Goal: Complete application form: Complete application form

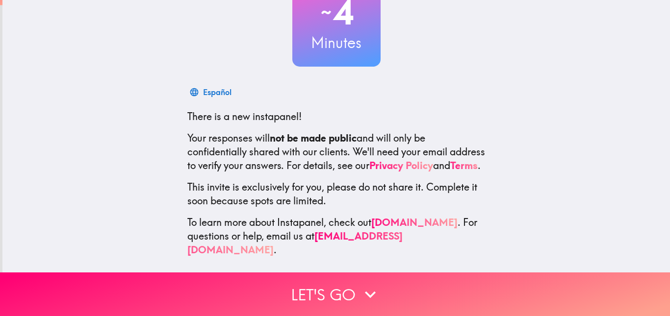
scroll to position [92, 0]
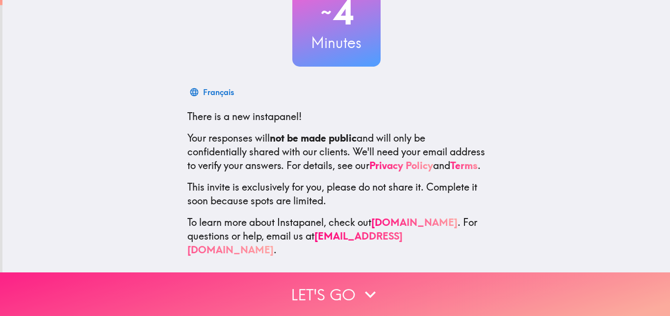
click at [359, 287] on icon "button" at bounding box center [370, 295] width 22 height 22
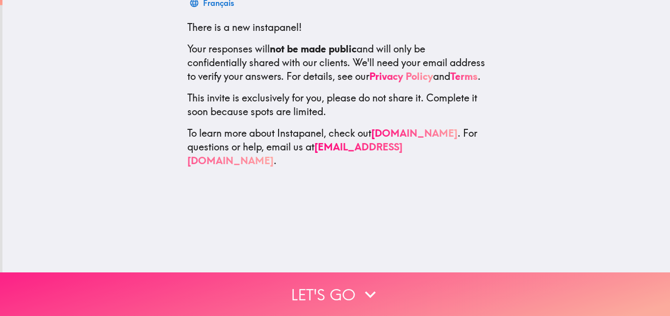
scroll to position [0, 0]
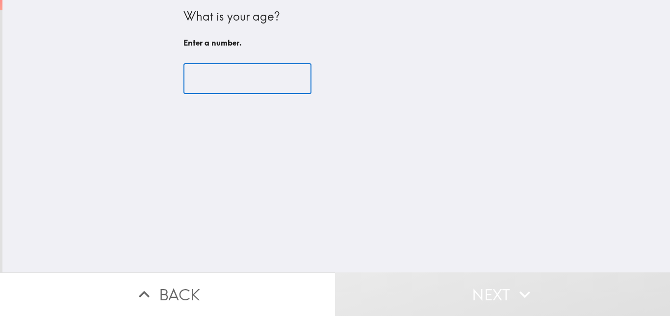
click at [238, 86] on input "number" at bounding box center [247, 79] width 128 height 30
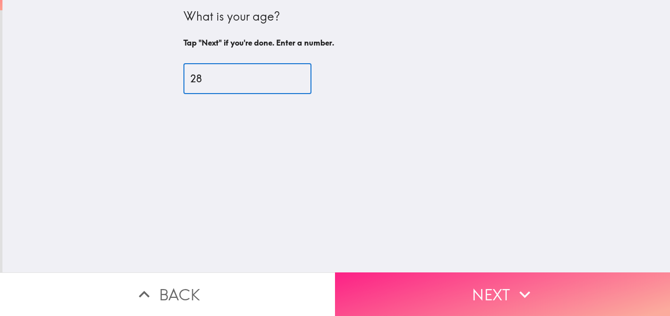
type input "28"
click at [410, 278] on button "Next" at bounding box center [502, 295] width 335 height 44
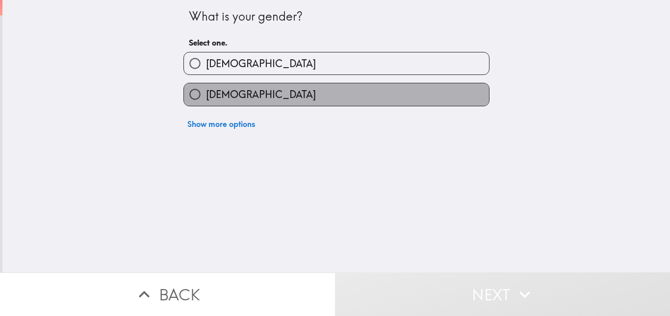
click at [375, 102] on label "[DEMOGRAPHIC_DATA]" at bounding box center [336, 94] width 305 height 22
click at [206, 102] on input "[DEMOGRAPHIC_DATA]" at bounding box center [195, 94] width 22 height 22
radio input "true"
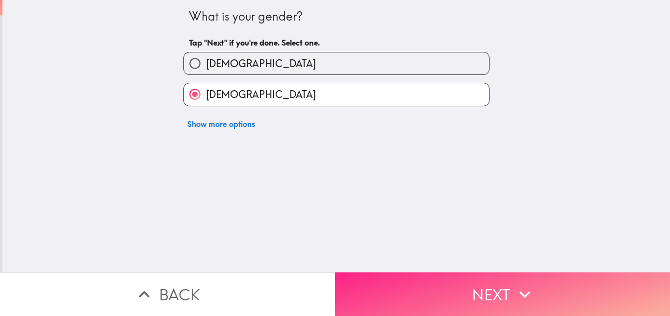
click at [422, 287] on button "Next" at bounding box center [502, 295] width 335 height 44
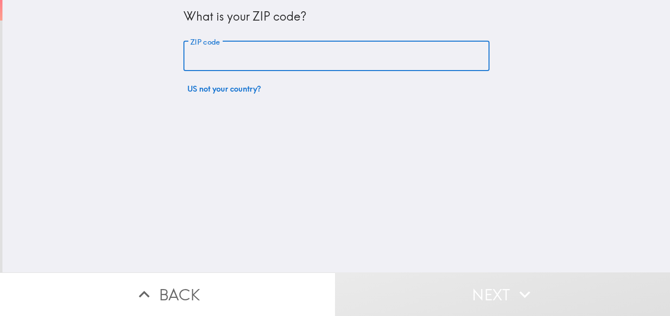
click at [335, 55] on input "ZIP code" at bounding box center [336, 56] width 306 height 30
type input "77375"
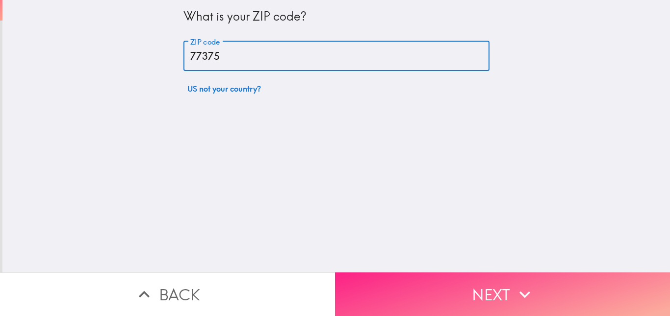
click at [442, 287] on button "Next" at bounding box center [502, 295] width 335 height 44
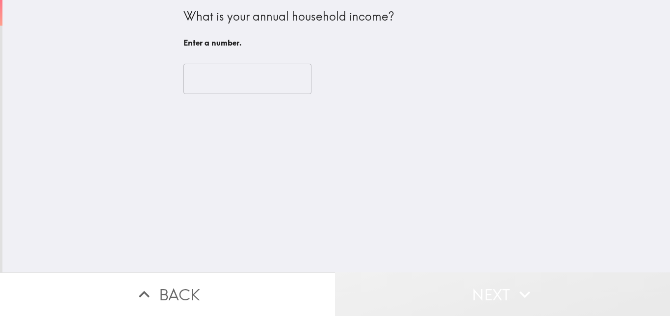
click at [442, 287] on button "Next" at bounding box center [502, 295] width 335 height 44
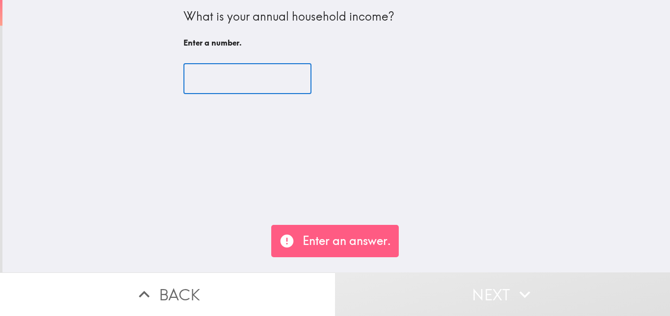
click at [258, 76] on input "number" at bounding box center [247, 79] width 128 height 30
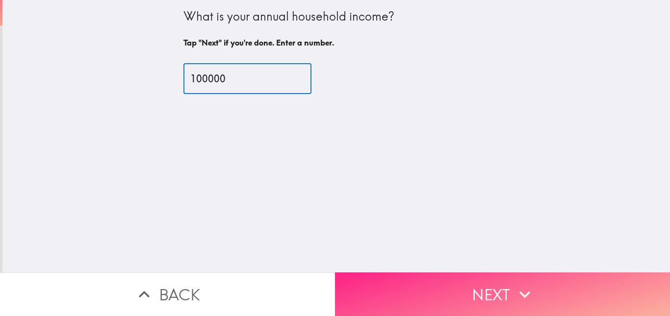
type input "100000"
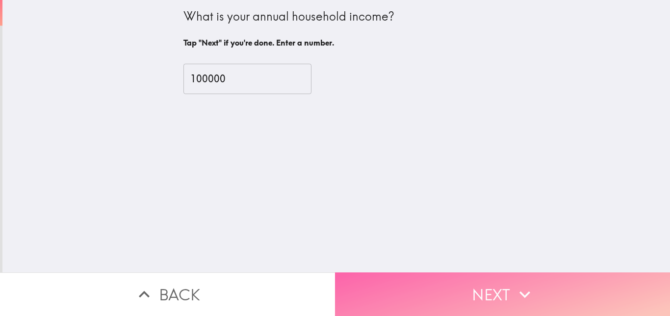
click at [456, 285] on button "Next" at bounding box center [502, 295] width 335 height 44
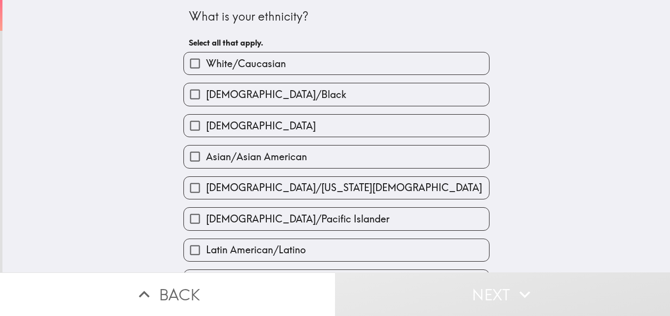
click at [335, 120] on label "[DEMOGRAPHIC_DATA]" at bounding box center [336, 126] width 305 height 22
click at [206, 120] on input "[DEMOGRAPHIC_DATA]" at bounding box center [195, 126] width 22 height 22
checkbox input "true"
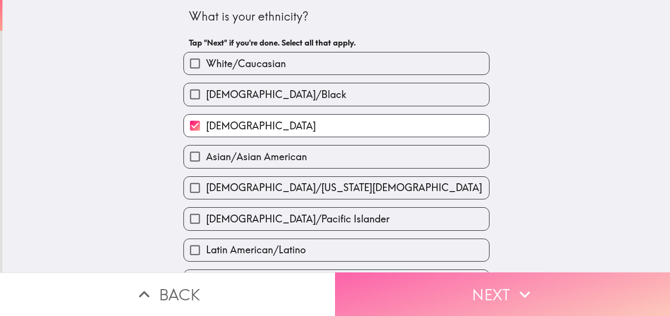
click at [426, 289] on button "Next" at bounding box center [502, 295] width 335 height 44
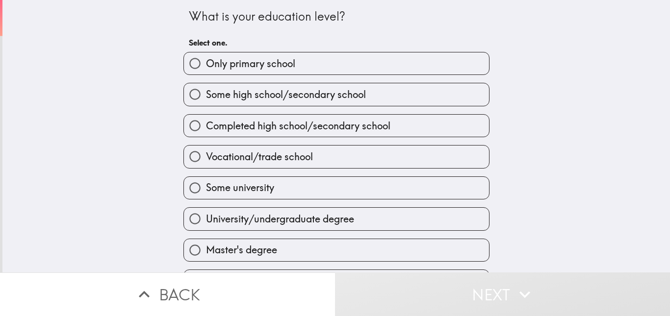
click at [334, 124] on span "Completed high school/secondary school" at bounding box center [298, 126] width 184 height 14
click at [206, 124] on input "Completed high school/secondary school" at bounding box center [195, 126] width 22 height 22
radio input "true"
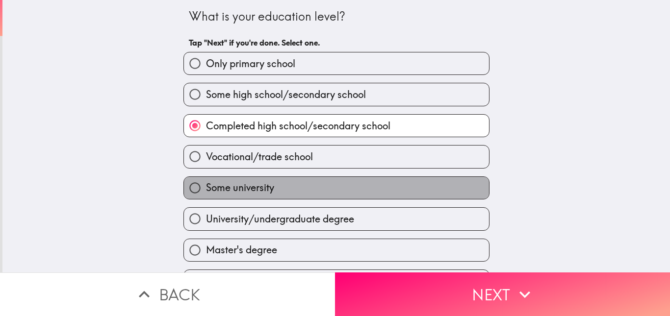
click at [300, 184] on label "Some university" at bounding box center [336, 188] width 305 height 22
click at [206, 184] on input "Some university" at bounding box center [195, 188] width 22 height 22
radio input "true"
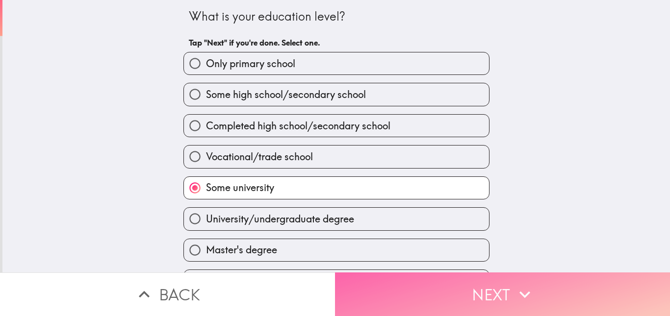
click at [428, 294] on button "Next" at bounding box center [502, 295] width 335 height 44
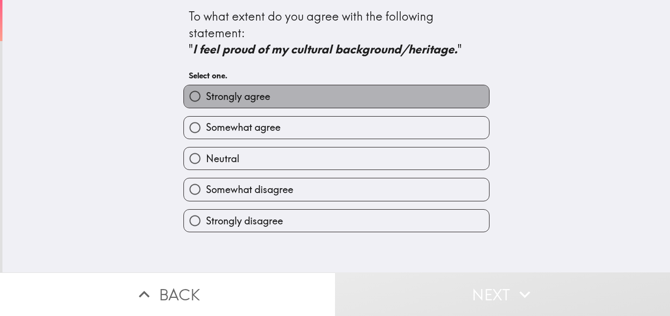
click at [237, 106] on label "Strongly agree" at bounding box center [336, 96] width 305 height 22
click at [206, 106] on input "Strongly agree" at bounding box center [195, 96] width 22 height 22
radio input "true"
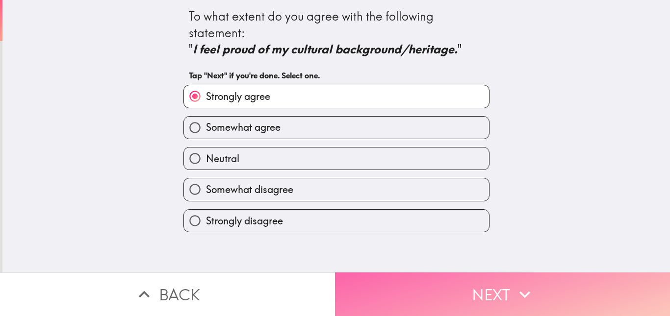
click at [409, 298] on button "Next" at bounding box center [502, 295] width 335 height 44
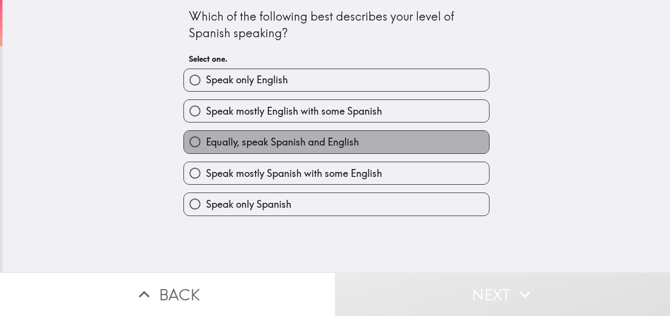
click at [277, 144] on span "Equally, speak Spanish and English" at bounding box center [282, 142] width 153 height 14
click at [206, 144] on input "Equally, speak Spanish and English" at bounding box center [195, 142] width 22 height 22
radio input "true"
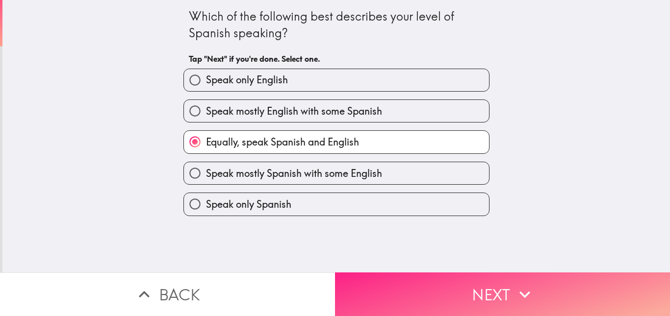
click at [404, 273] on button "Next" at bounding box center [502, 295] width 335 height 44
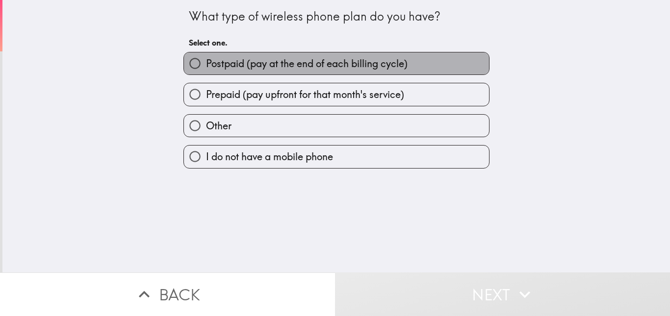
click at [366, 61] on span "Postpaid (pay at the end of each billing cycle)" at bounding box center [307, 64] width 202 height 14
click at [206, 61] on input "Postpaid (pay at the end of each billing cycle)" at bounding box center [195, 63] width 22 height 22
radio input "true"
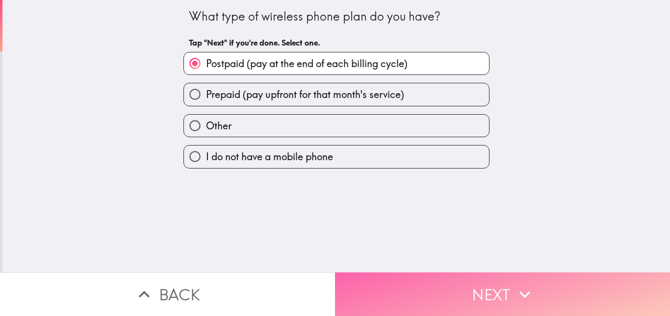
click at [409, 286] on button "Next" at bounding box center [502, 295] width 335 height 44
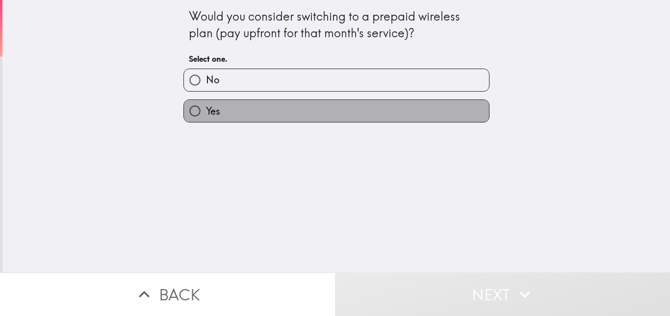
click at [340, 114] on label "Yes" at bounding box center [336, 111] width 305 height 22
click at [206, 114] on input "Yes" at bounding box center [195, 111] width 22 height 22
radio input "true"
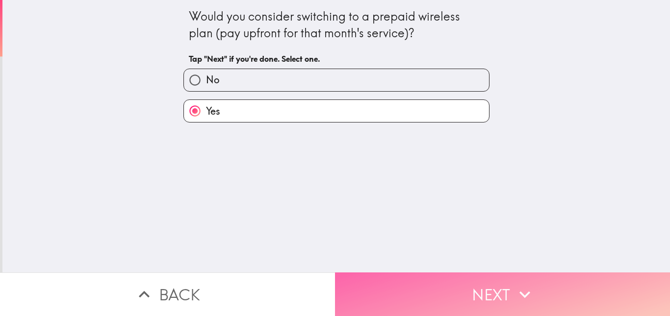
click at [453, 280] on button "Next" at bounding box center [502, 295] width 335 height 44
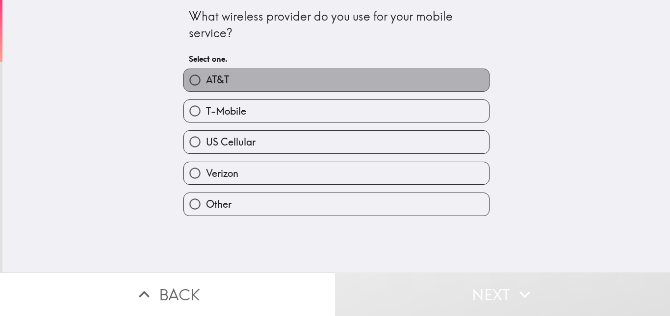
click at [348, 74] on label "AT&T" at bounding box center [336, 80] width 305 height 22
click at [206, 74] on input "AT&T" at bounding box center [195, 80] width 22 height 22
radio input "true"
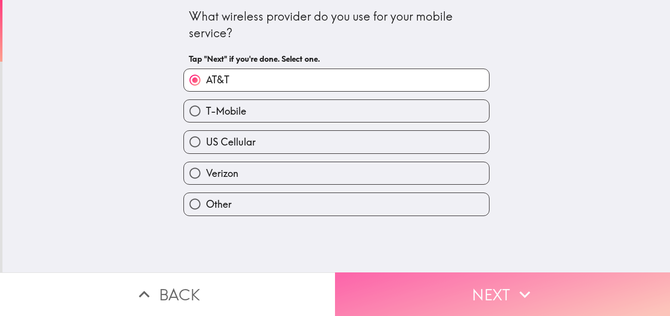
click at [408, 273] on button "Next" at bounding box center [502, 295] width 335 height 44
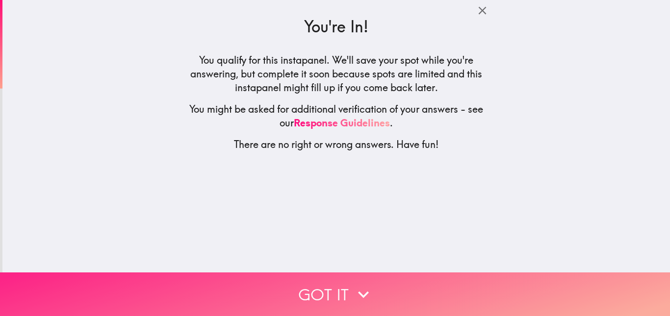
click at [348, 273] on button "Got it" at bounding box center [335, 295] width 670 height 44
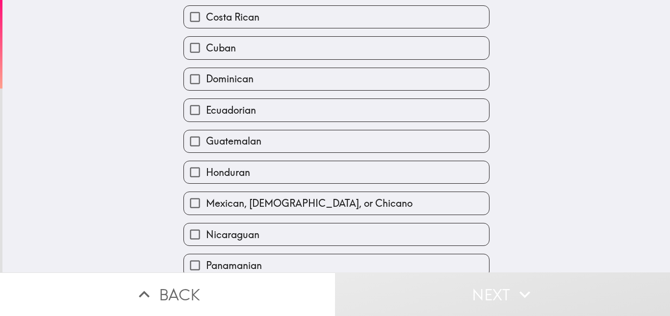
scroll to position [204, 0]
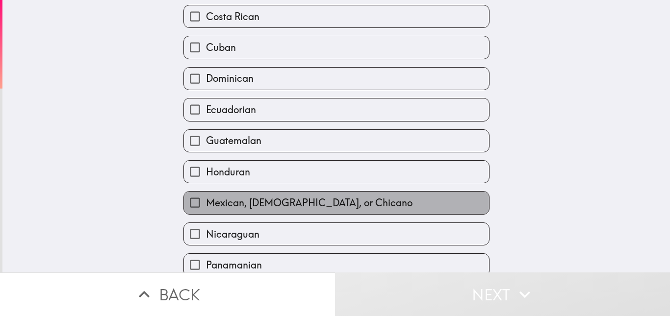
click at [338, 196] on span "Mexican, [DEMOGRAPHIC_DATA], or Chicano" at bounding box center [309, 203] width 206 height 14
click at [206, 192] on input "Mexican, [DEMOGRAPHIC_DATA], or Chicano" at bounding box center [195, 203] width 22 height 22
checkbox input "true"
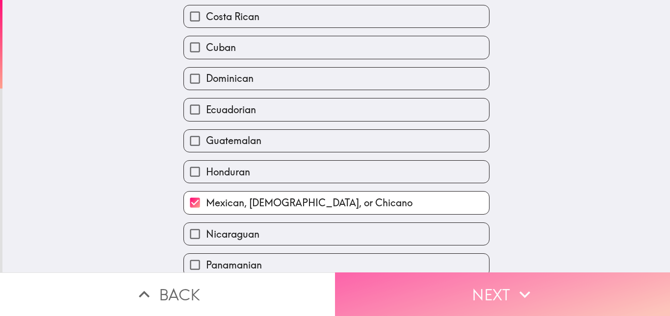
click at [417, 280] on button "Next" at bounding box center [502, 295] width 335 height 44
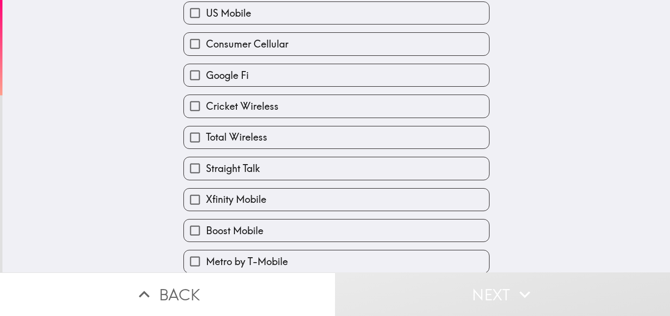
scroll to position [102, 0]
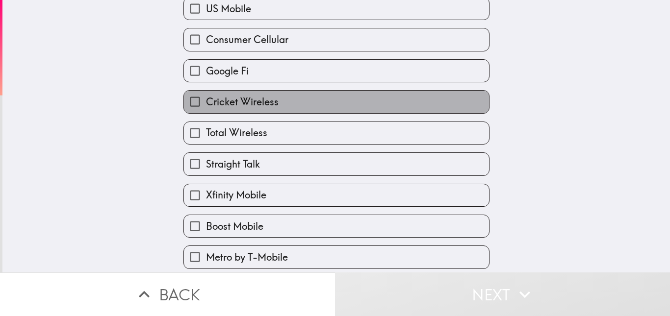
click at [297, 106] on label "Cricket Wireless" at bounding box center [336, 102] width 305 height 22
click at [206, 106] on input "Cricket Wireless" at bounding box center [195, 102] width 22 height 22
checkbox input "true"
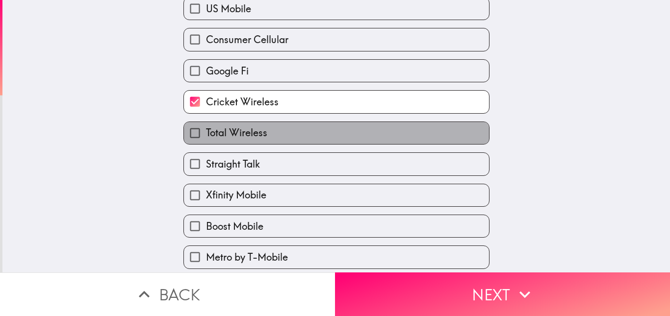
click at [287, 134] on label "Total Wireless" at bounding box center [336, 133] width 305 height 22
click at [206, 134] on input "Total Wireless" at bounding box center [195, 133] width 22 height 22
checkbox input "true"
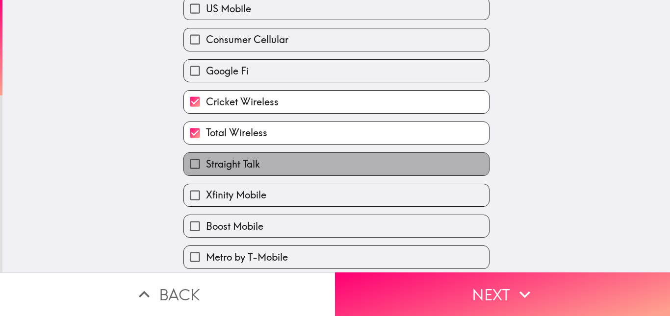
click at [274, 168] on label "Straight Talk" at bounding box center [336, 164] width 305 height 22
click at [206, 168] on input "Straight Talk" at bounding box center [195, 164] width 22 height 22
checkbox input "true"
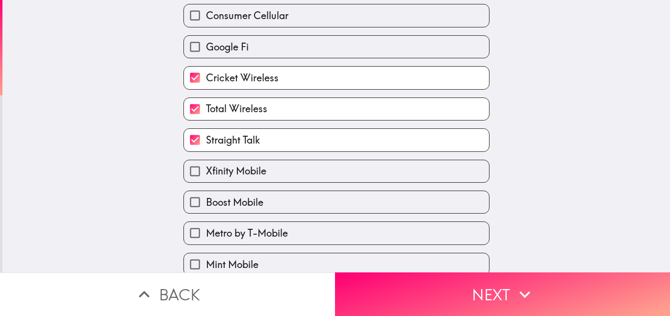
scroll to position [127, 0]
click at [279, 166] on label "Xfinity Mobile" at bounding box center [336, 171] width 305 height 22
click at [206, 166] on input "Xfinity Mobile" at bounding box center [195, 171] width 22 height 22
checkbox input "true"
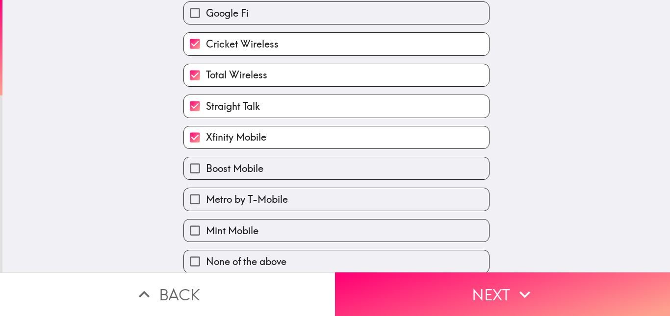
scroll to position [161, 0]
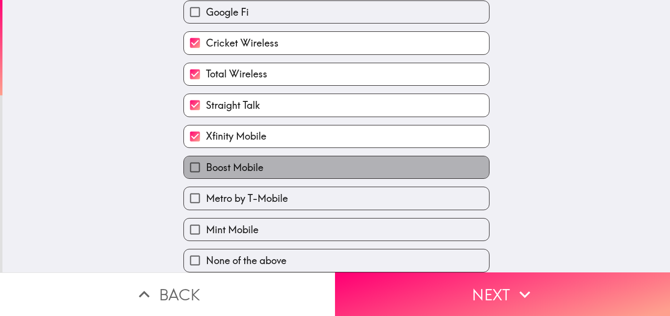
click at [279, 166] on label "Boost Mobile" at bounding box center [336, 167] width 305 height 22
click at [206, 166] on input "Boost Mobile" at bounding box center [195, 167] width 22 height 22
checkbox input "true"
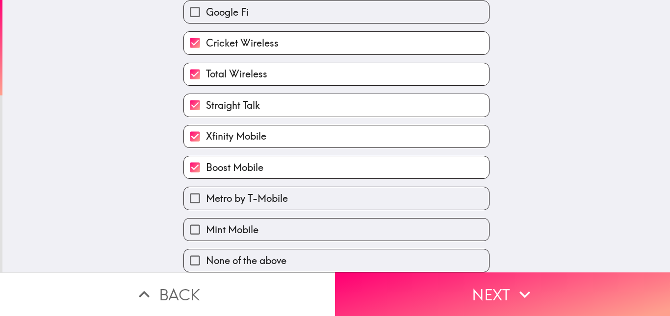
scroll to position [169, 0]
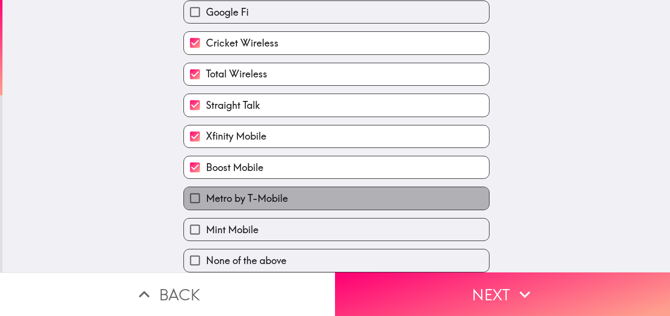
click at [278, 187] on label "Metro by T-Mobile" at bounding box center [336, 198] width 305 height 22
click at [206, 187] on input "Metro by T-Mobile" at bounding box center [195, 198] width 22 height 22
checkbox input "true"
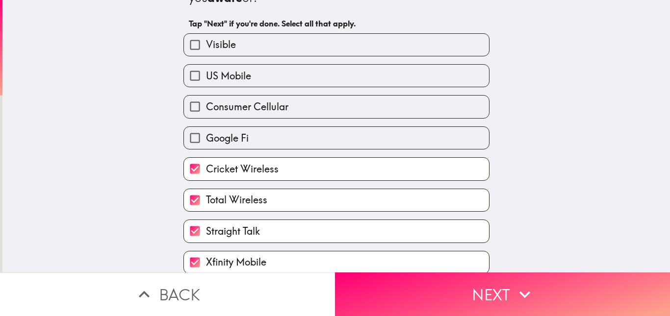
scroll to position [32, 0]
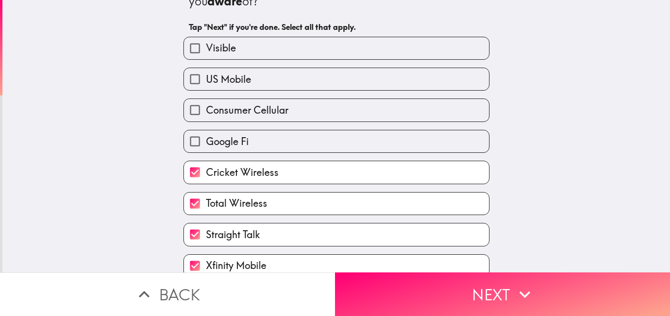
click at [289, 135] on label "Google Fi" at bounding box center [336, 141] width 305 height 22
click at [206, 135] on input "Google Fi" at bounding box center [195, 141] width 22 height 22
checkbox input "true"
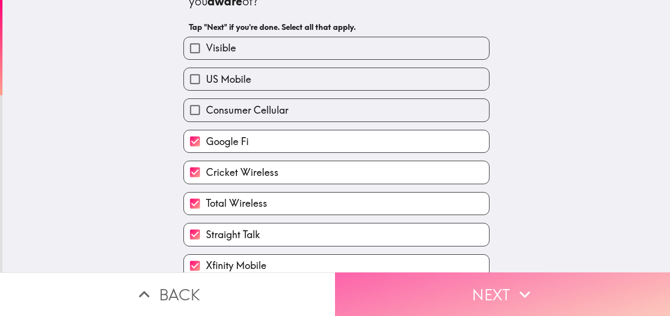
click at [470, 284] on button "Next" at bounding box center [502, 295] width 335 height 44
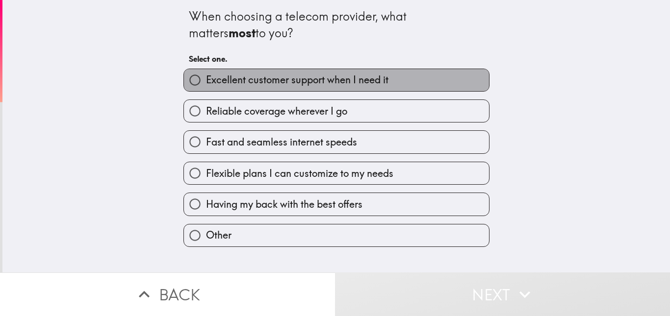
click at [308, 82] on span "Excellent customer support when I need it" at bounding box center [297, 80] width 182 height 14
click at [206, 82] on input "Excellent customer support when I need it" at bounding box center [195, 80] width 22 height 22
radio input "true"
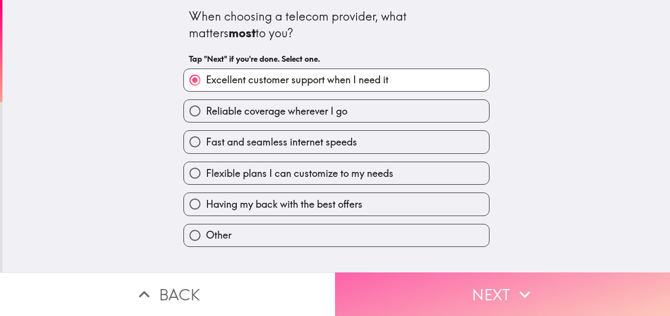
click at [392, 273] on button "Next" at bounding box center [502, 295] width 335 height 44
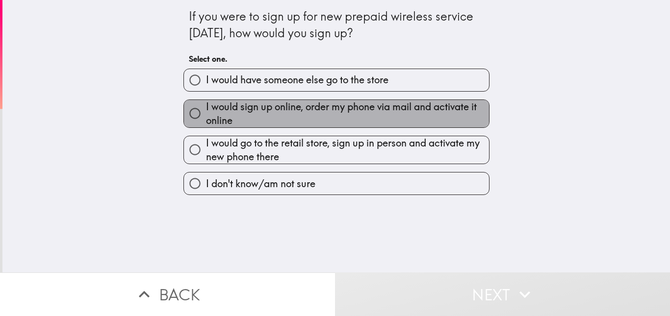
click at [346, 118] on span "I would sign up online, order my phone via mail and activate it online" at bounding box center [347, 113] width 283 height 27
click at [206, 118] on input "I would sign up online, order my phone via mail and activate it online" at bounding box center [195, 113] width 22 height 22
radio input "true"
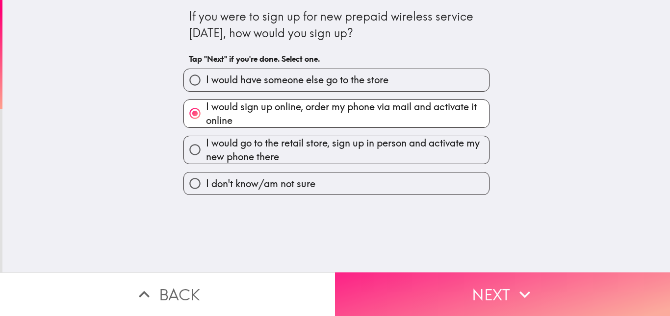
click at [408, 288] on button "Next" at bounding box center [502, 295] width 335 height 44
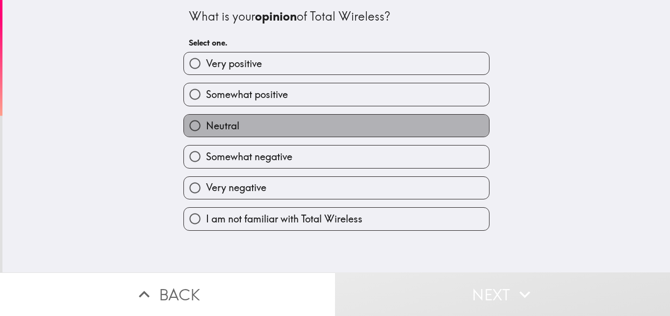
click at [343, 129] on label "Neutral" at bounding box center [336, 126] width 305 height 22
click at [206, 129] on input "Neutral" at bounding box center [195, 126] width 22 height 22
radio input "true"
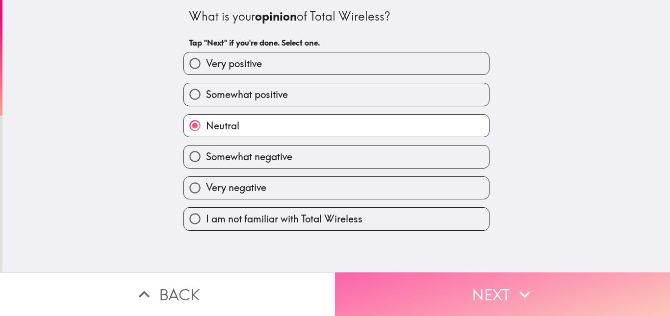
click at [370, 273] on button "Next" at bounding box center [502, 295] width 335 height 44
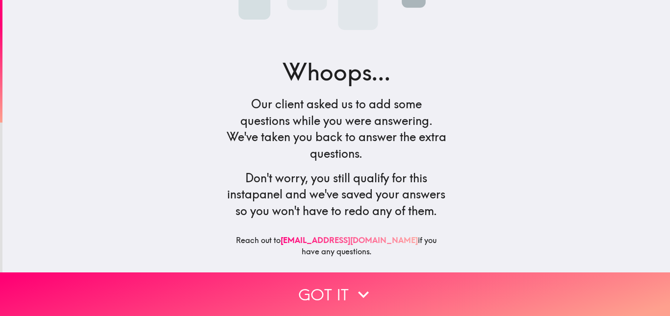
scroll to position [139, 0]
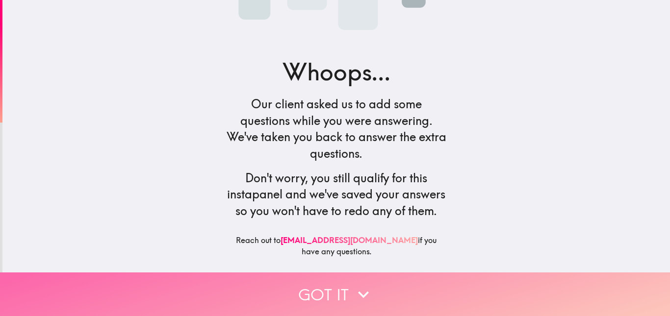
click at [332, 284] on button "Got it" at bounding box center [335, 295] width 670 height 44
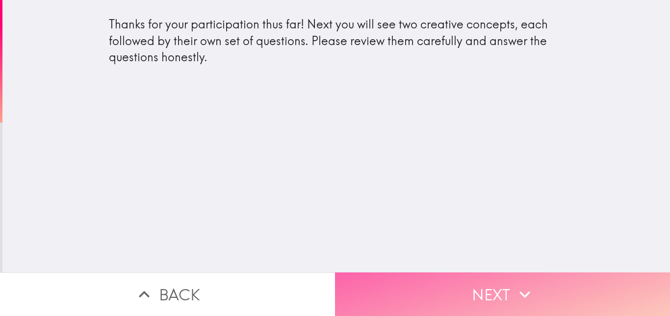
click at [402, 280] on button "Next" at bounding box center [502, 295] width 335 height 44
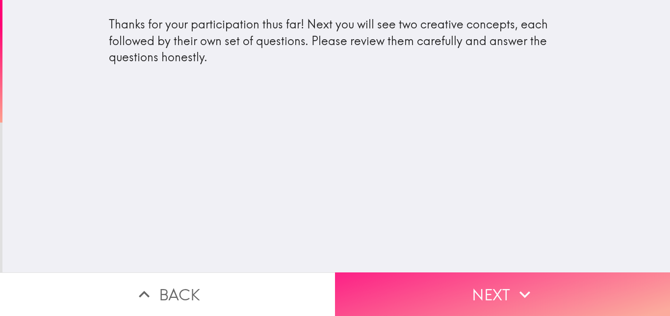
click at [438, 284] on button "Next" at bounding box center [502, 295] width 335 height 44
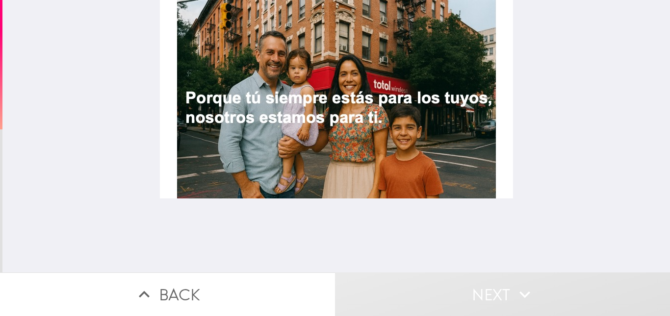
click at [439, 174] on div at bounding box center [336, 99] width 353 height 199
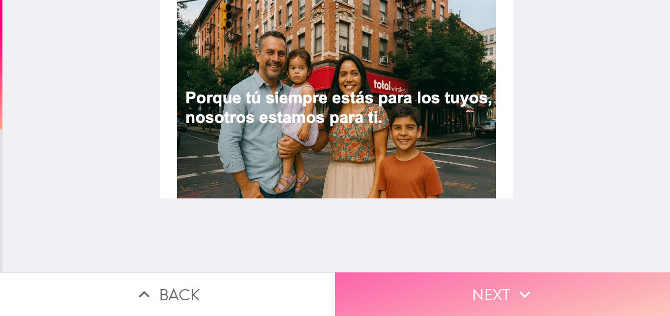
click at [463, 290] on button "Next" at bounding box center [502, 295] width 335 height 44
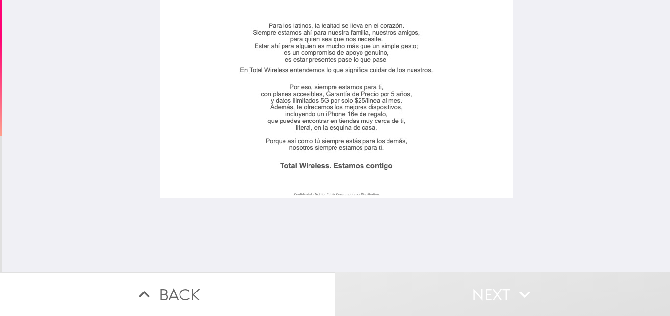
scroll to position [0, 4]
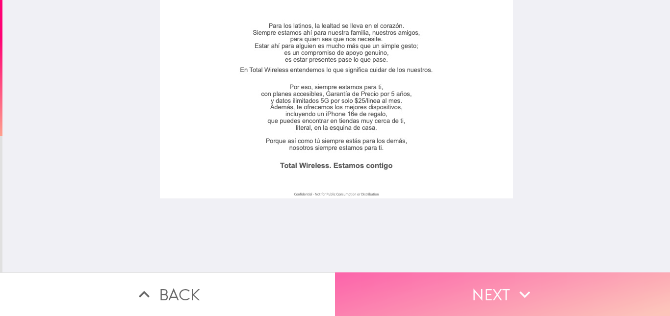
click at [443, 280] on button "Next" at bounding box center [502, 295] width 335 height 44
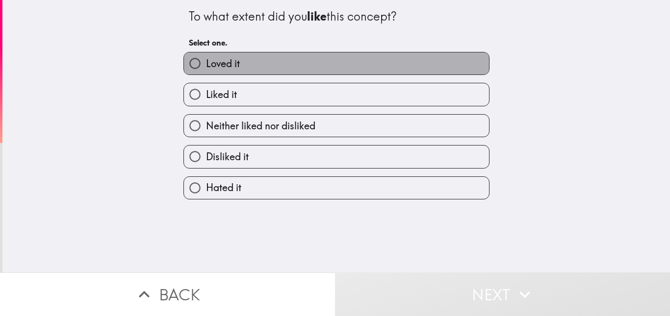
click at [410, 70] on label "Loved it" at bounding box center [336, 63] width 305 height 22
click at [206, 70] on input "Loved it" at bounding box center [195, 63] width 22 height 22
radio input "true"
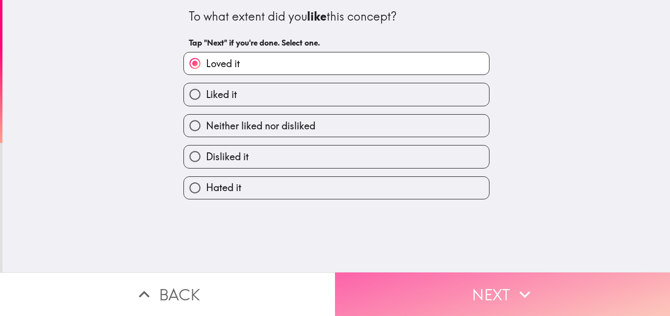
click at [514, 292] on icon "button" at bounding box center [525, 295] width 22 height 22
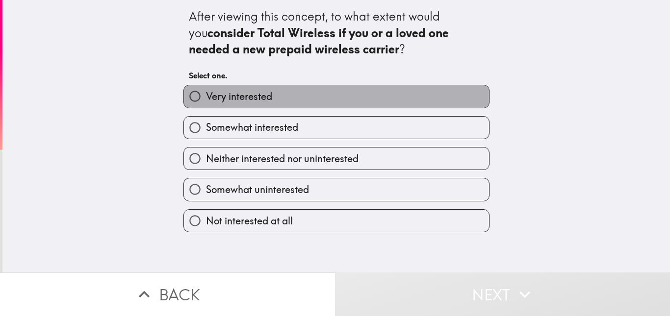
click at [374, 100] on label "Very interested" at bounding box center [336, 96] width 305 height 22
click at [206, 100] on input "Very interested" at bounding box center [195, 96] width 22 height 22
radio input "true"
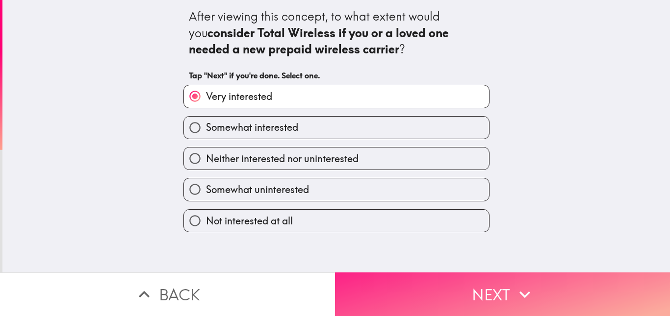
click at [452, 274] on button "Next" at bounding box center [502, 295] width 335 height 44
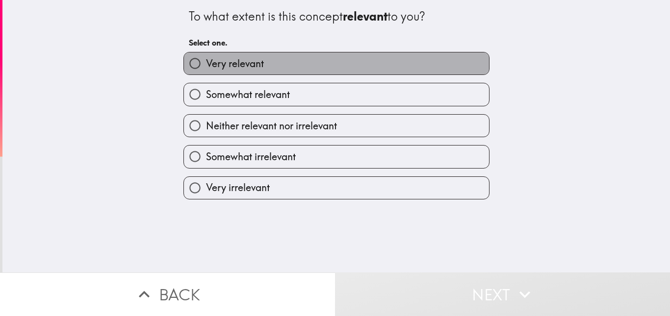
click at [431, 64] on label "Very relevant" at bounding box center [336, 63] width 305 height 22
click at [206, 64] on input "Very relevant" at bounding box center [195, 63] width 22 height 22
radio input "true"
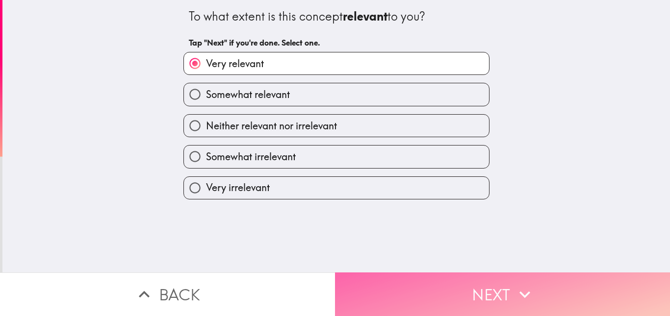
click at [450, 279] on button "Next" at bounding box center [502, 295] width 335 height 44
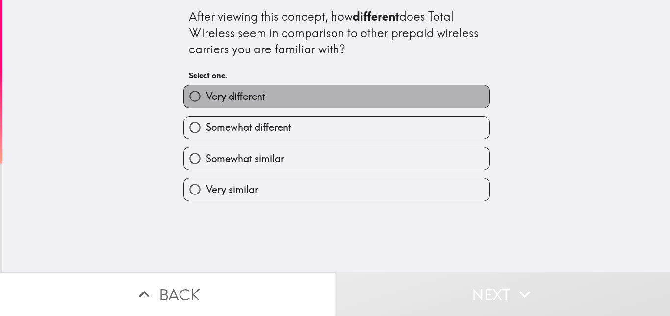
click at [411, 101] on label "Very different" at bounding box center [336, 96] width 305 height 22
click at [206, 101] on input "Very different" at bounding box center [195, 96] width 22 height 22
radio input "true"
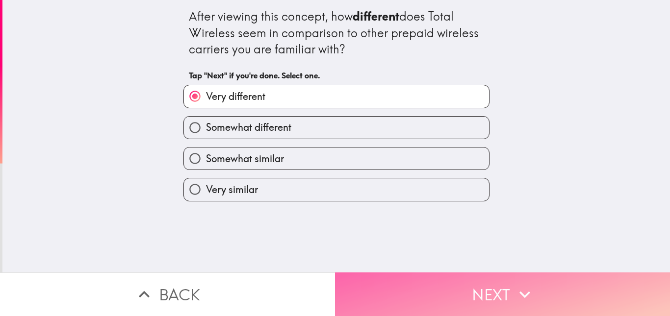
click at [468, 288] on button "Next" at bounding box center [502, 295] width 335 height 44
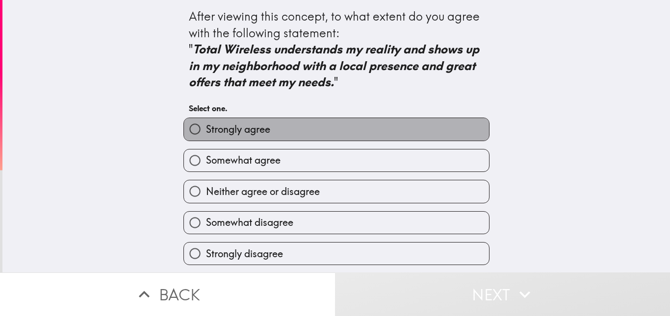
click at [451, 132] on label "Strongly agree" at bounding box center [336, 129] width 305 height 22
click at [206, 132] on input "Strongly agree" at bounding box center [195, 129] width 22 height 22
radio input "true"
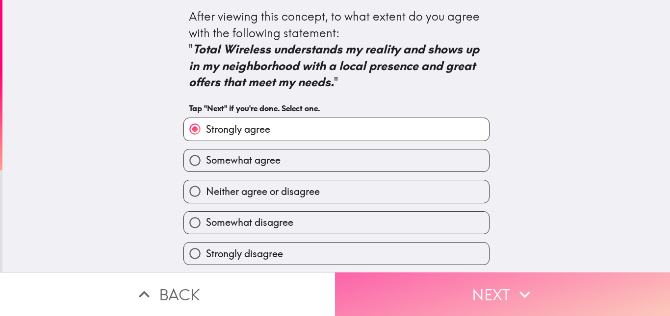
click at [505, 283] on button "Next" at bounding box center [502, 295] width 335 height 44
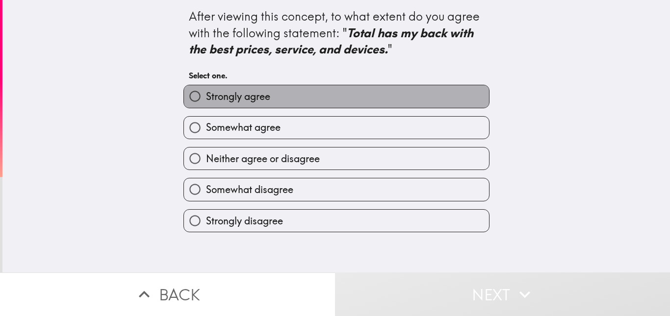
click at [425, 92] on label "Strongly agree" at bounding box center [336, 96] width 305 height 22
click at [206, 92] on input "Strongly agree" at bounding box center [195, 96] width 22 height 22
radio input "true"
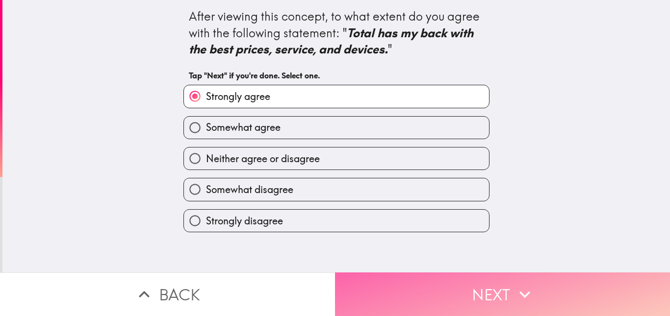
click at [559, 290] on button "Next" at bounding box center [502, 295] width 335 height 44
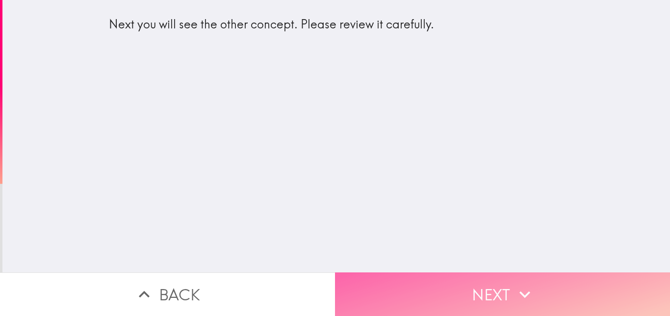
click at [484, 274] on button "Next" at bounding box center [502, 295] width 335 height 44
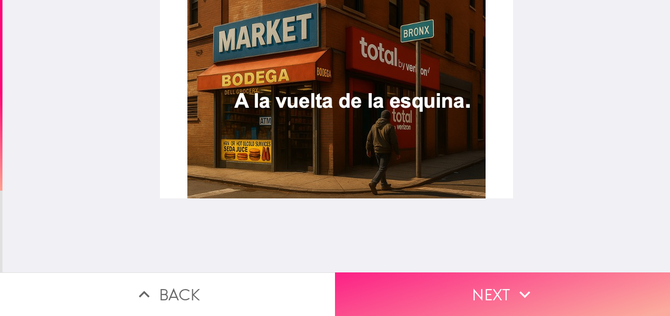
click at [518, 284] on icon "button" at bounding box center [525, 295] width 22 height 22
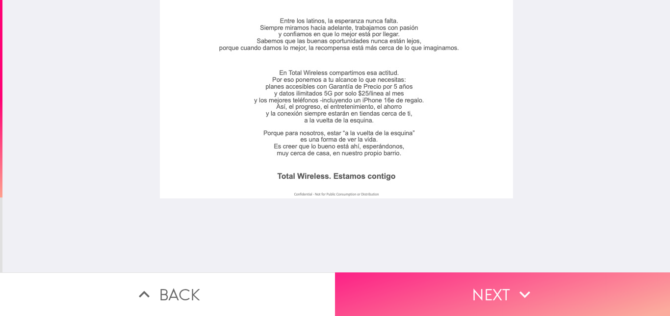
click at [533, 281] on button "Next" at bounding box center [502, 295] width 335 height 44
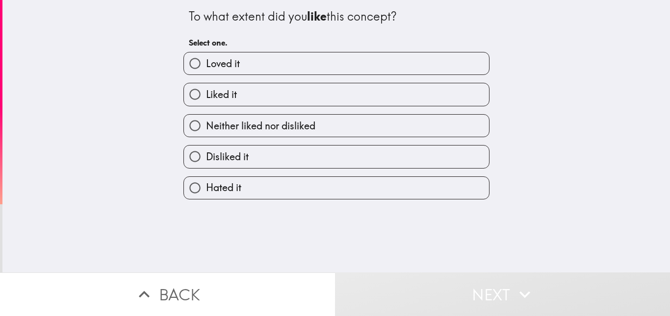
click at [384, 65] on label "Loved it" at bounding box center [336, 63] width 305 height 22
click at [206, 65] on input "Loved it" at bounding box center [195, 63] width 22 height 22
radio input "true"
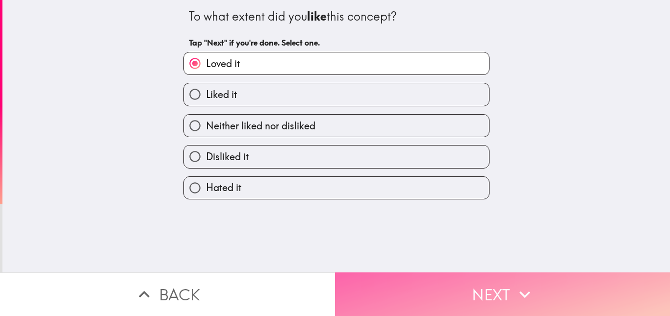
click at [476, 282] on button "Next" at bounding box center [502, 295] width 335 height 44
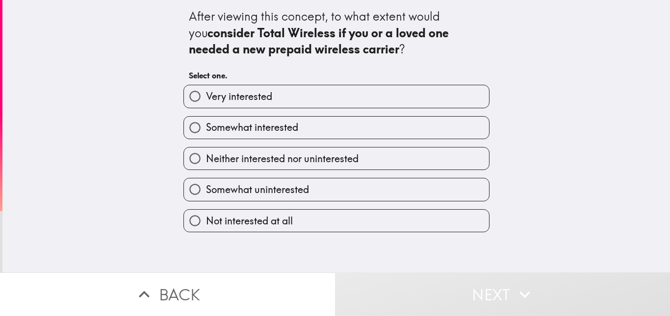
click at [371, 98] on label "Very interested" at bounding box center [336, 96] width 305 height 22
click at [206, 98] on input "Very interested" at bounding box center [195, 96] width 22 height 22
radio input "true"
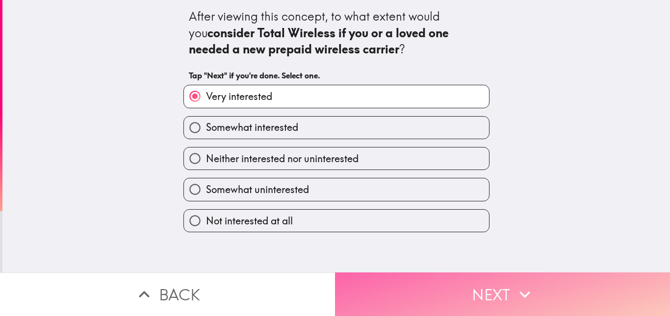
click at [491, 293] on button "Next" at bounding box center [502, 295] width 335 height 44
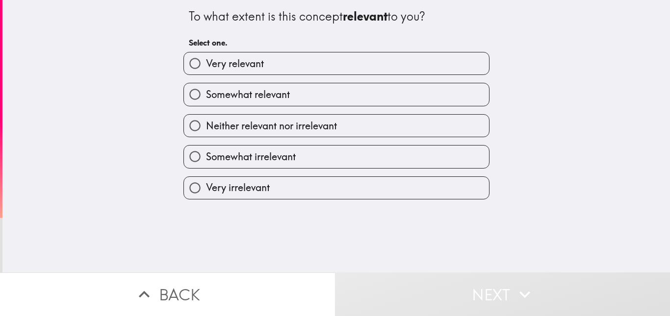
click at [419, 58] on label "Very relevant" at bounding box center [336, 63] width 305 height 22
click at [206, 58] on input "Very relevant" at bounding box center [195, 63] width 22 height 22
radio input "true"
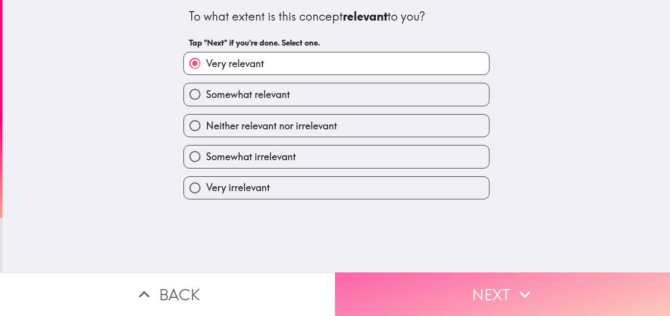
click at [452, 280] on button "Next" at bounding box center [502, 295] width 335 height 44
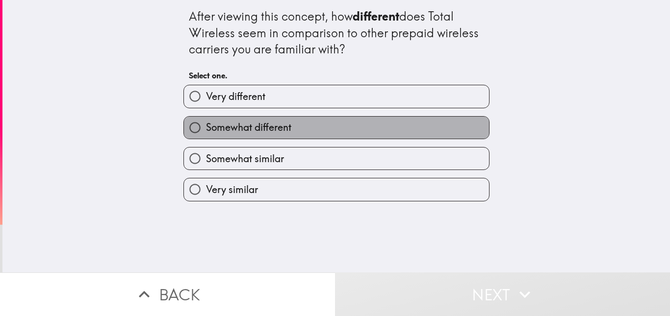
click at [415, 130] on label "Somewhat different" at bounding box center [336, 128] width 305 height 22
click at [206, 130] on input "Somewhat different" at bounding box center [195, 128] width 22 height 22
radio input "true"
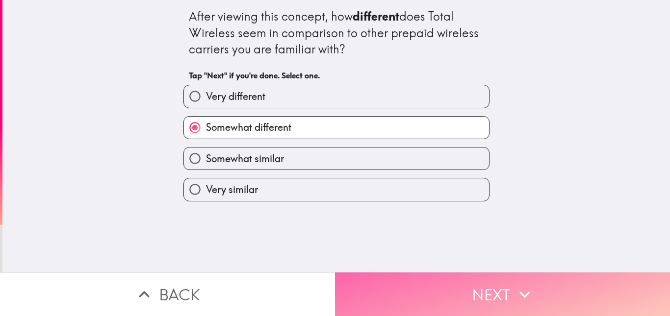
click at [482, 285] on button "Next" at bounding box center [502, 295] width 335 height 44
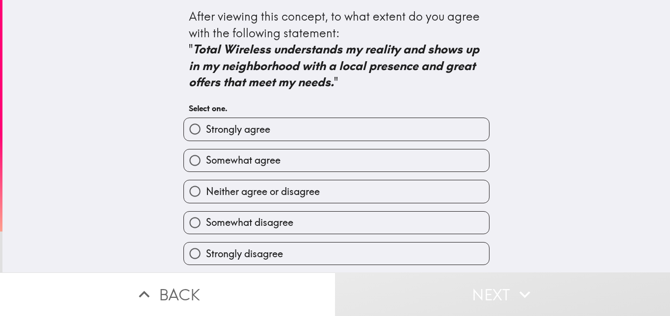
click at [444, 118] on div "Strongly agree" at bounding box center [336, 129] width 306 height 23
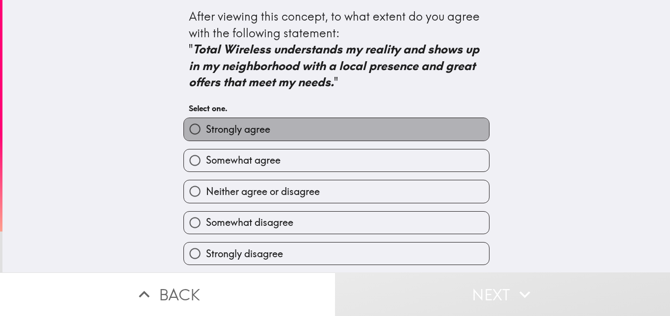
click at [458, 128] on label "Strongly agree" at bounding box center [336, 129] width 305 height 22
click at [206, 128] on input "Strongly agree" at bounding box center [195, 129] width 22 height 22
radio input "true"
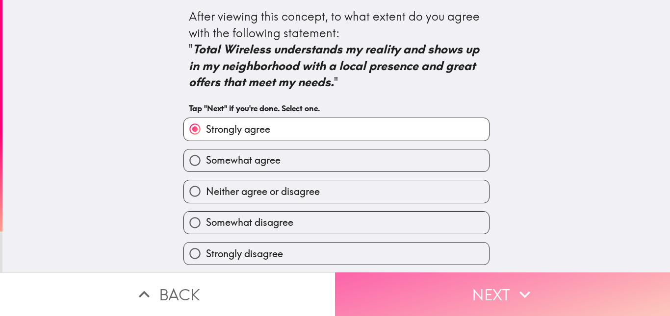
click at [522, 296] on icon "button" at bounding box center [525, 295] width 22 height 22
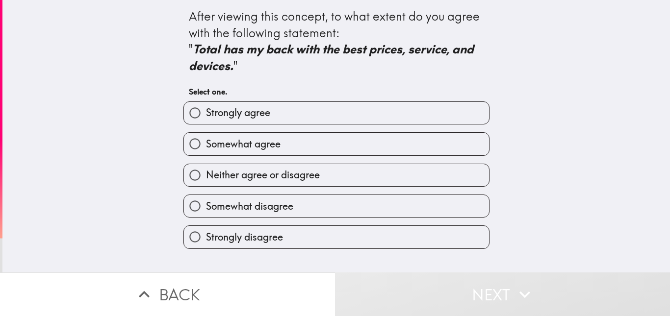
click at [445, 110] on label "Strongly agree" at bounding box center [336, 113] width 305 height 22
click at [206, 110] on input "Strongly agree" at bounding box center [195, 113] width 22 height 22
radio input "true"
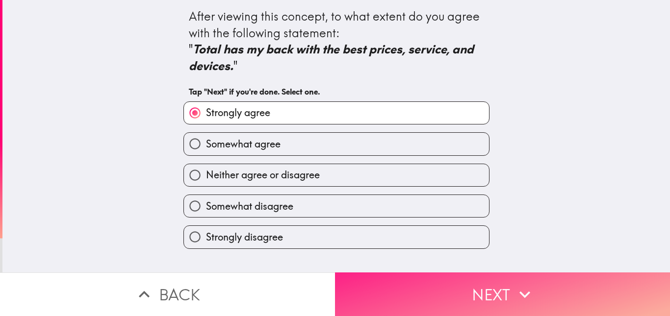
click at [538, 288] on button "Next" at bounding box center [502, 295] width 335 height 44
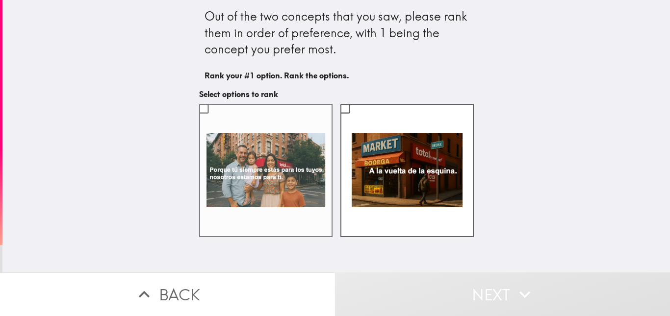
click at [260, 118] on label at bounding box center [265, 170] width 133 height 133
click at [215, 118] on input "checkbox" at bounding box center [204, 109] width 22 height 22
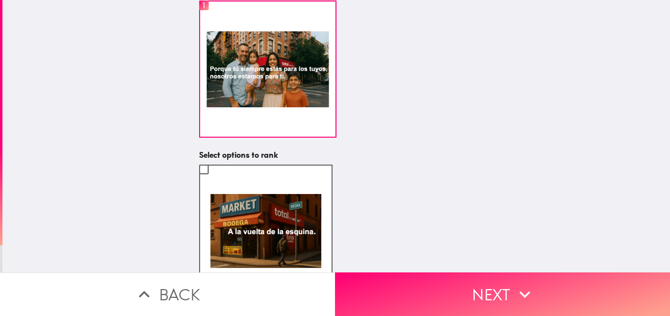
scroll to position [87, 0]
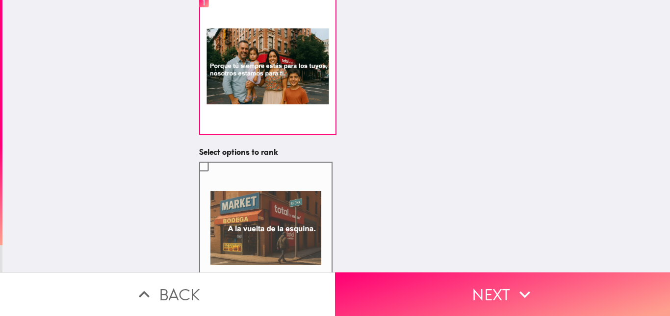
click at [266, 182] on label at bounding box center [265, 228] width 133 height 133
click at [215, 178] on input "checkbox" at bounding box center [204, 166] width 22 height 22
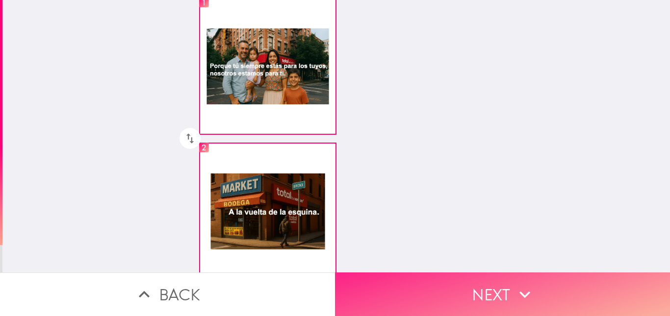
click at [459, 288] on button "Next" at bounding box center [502, 295] width 335 height 44
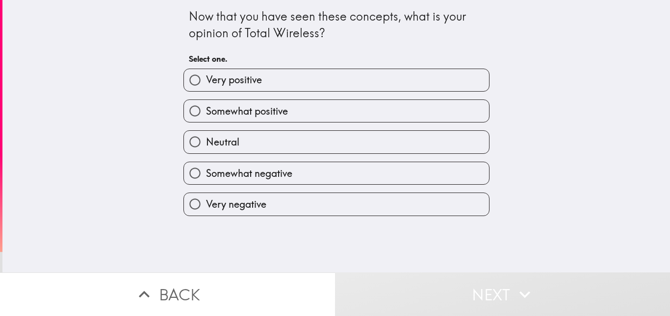
click at [385, 80] on label "Very positive" at bounding box center [336, 80] width 305 height 22
click at [206, 80] on input "Very positive" at bounding box center [195, 80] width 22 height 22
radio input "true"
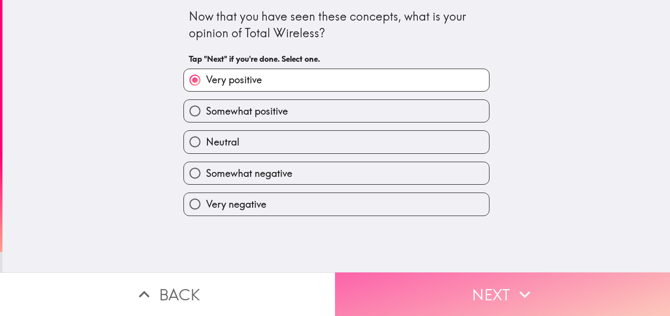
click at [488, 273] on button "Next" at bounding box center [502, 295] width 335 height 44
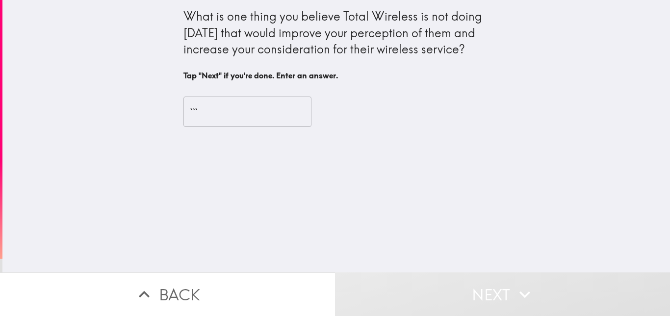
click at [267, 113] on input "```" at bounding box center [247, 112] width 128 height 30
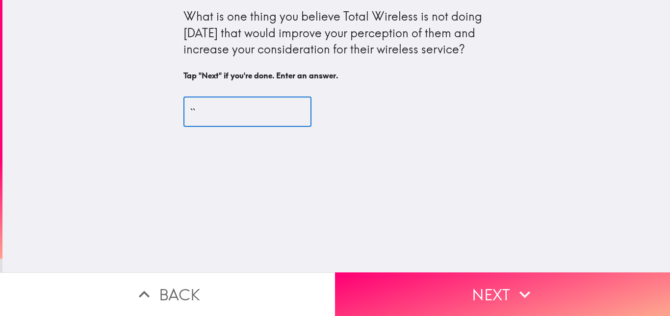
type input "`"
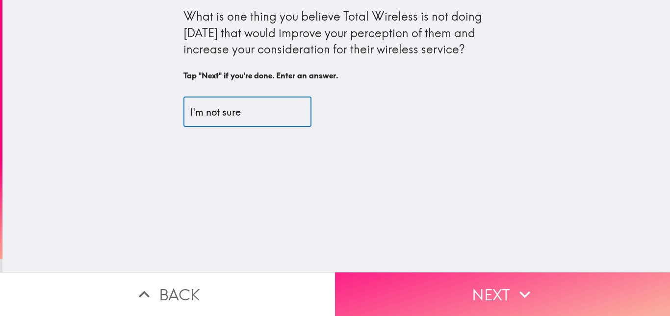
type input "I'm not sure"
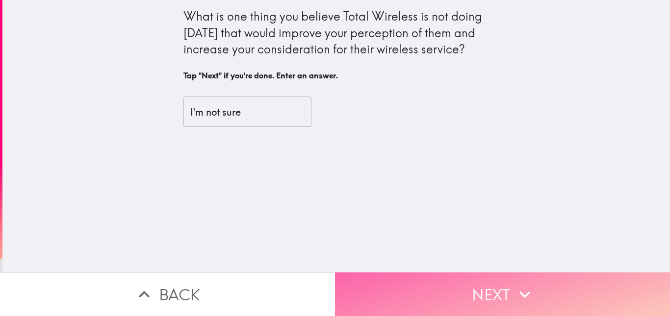
click at [420, 306] on button "Next" at bounding box center [502, 295] width 335 height 44
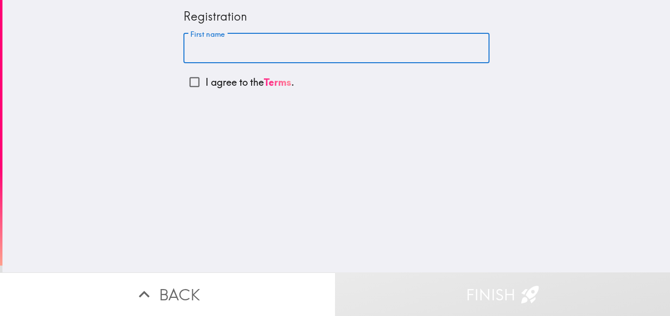
click at [338, 61] on input "First name" at bounding box center [336, 48] width 306 height 30
type input "[PERSON_NAME]"
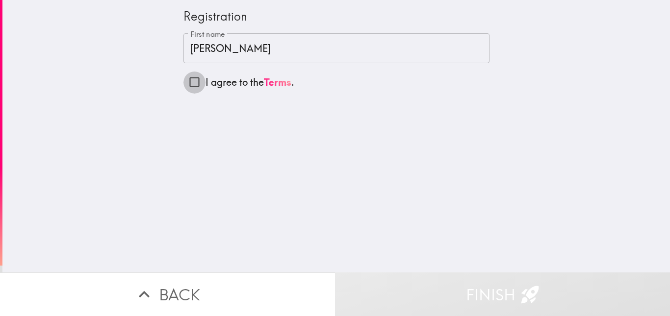
click at [183, 77] on input "I agree to the Terms ." at bounding box center [194, 82] width 22 height 22
checkbox input "true"
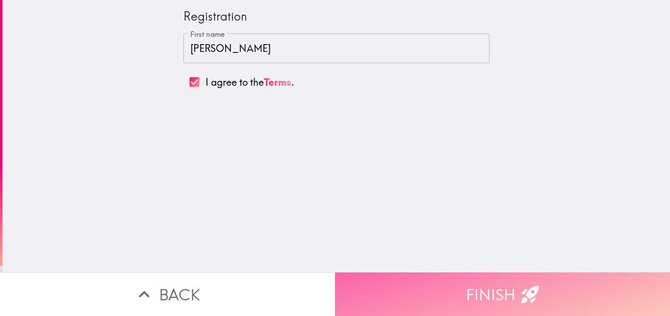
click at [417, 278] on button "Finish" at bounding box center [502, 295] width 335 height 44
